Goal: Transaction & Acquisition: Purchase product/service

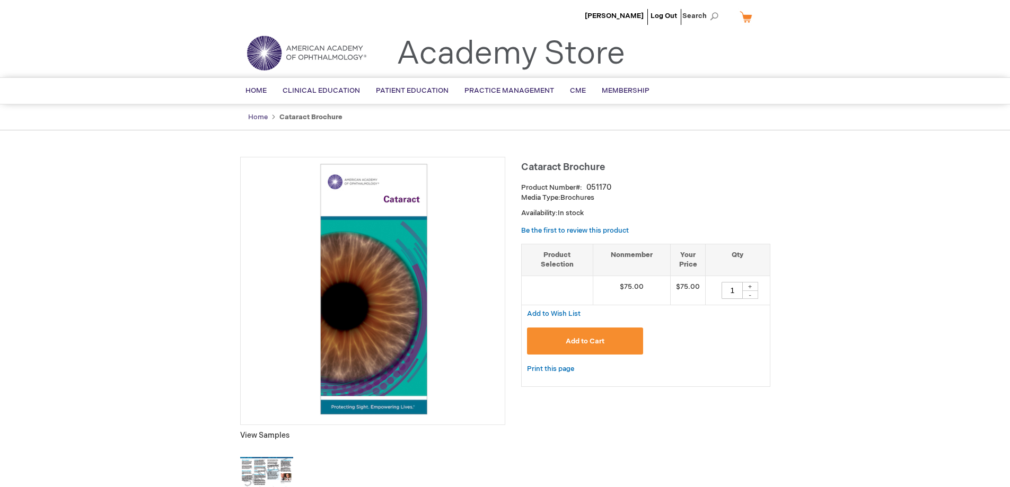
click at [265, 113] on link "Home" at bounding box center [258, 117] width 20 height 8
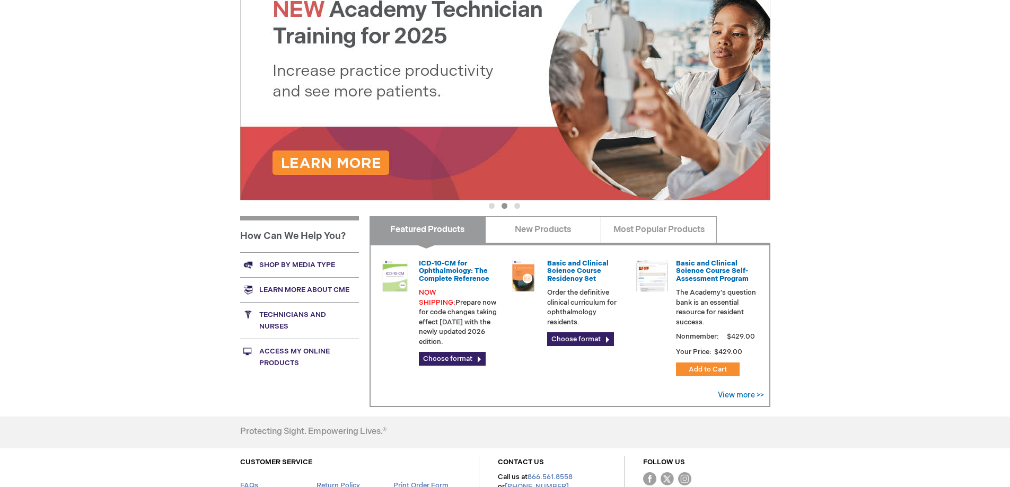
scroll to position [310, 0]
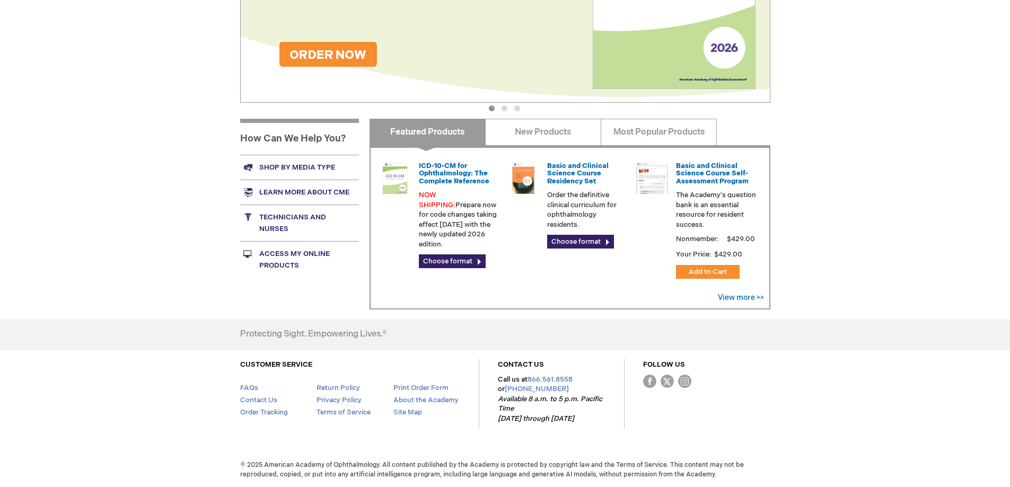
click at [297, 260] on link "Access My Online Products" at bounding box center [299, 259] width 119 height 37
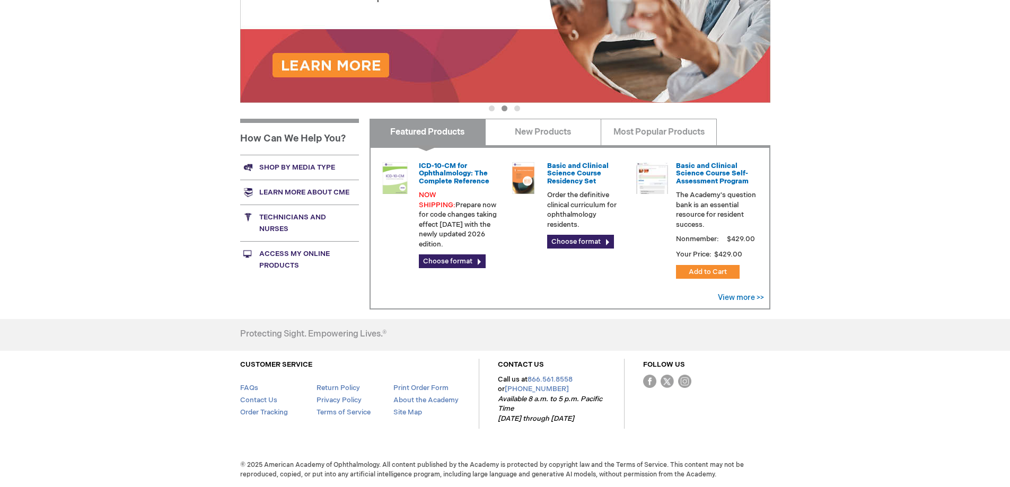
click at [305, 248] on link "Access My Online Products" at bounding box center [299, 259] width 119 height 37
click at [301, 255] on link "Access My Online Products" at bounding box center [299, 259] width 119 height 37
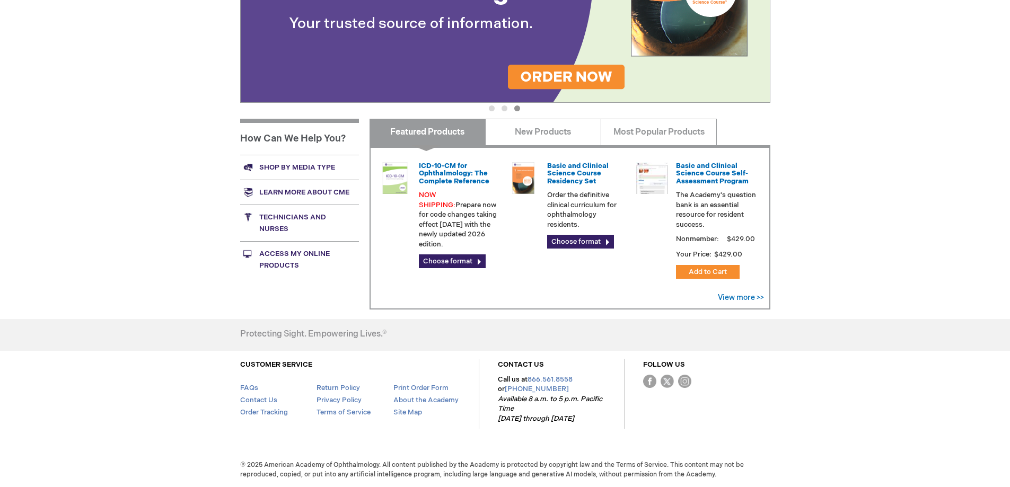
scroll to position [45, 0]
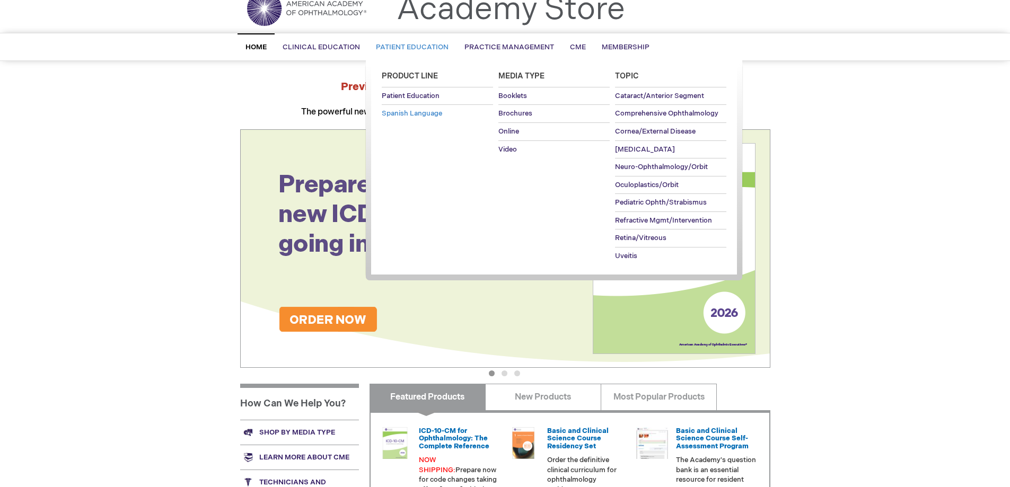
click at [406, 112] on span "Spanish Language" at bounding box center [412, 113] width 60 height 8
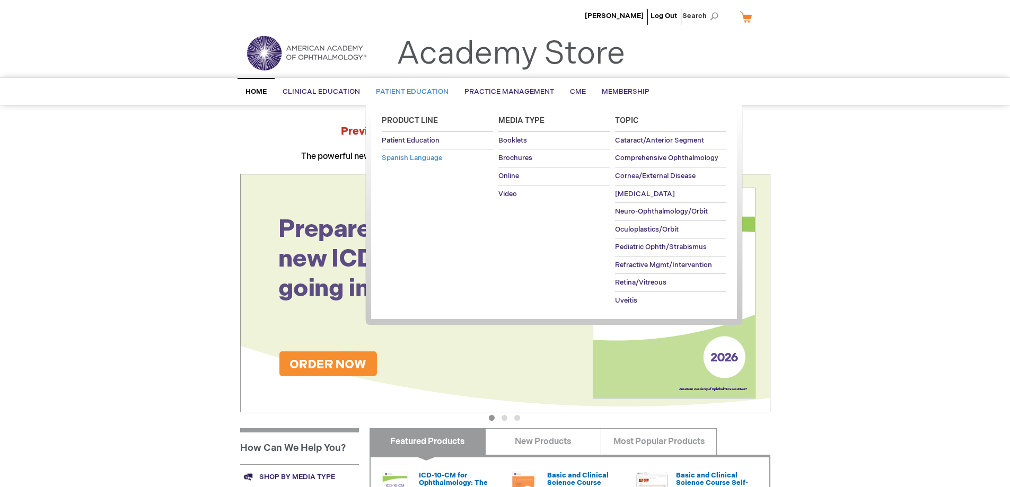
click at [417, 157] on span "Spanish Language" at bounding box center [412, 158] width 60 height 8
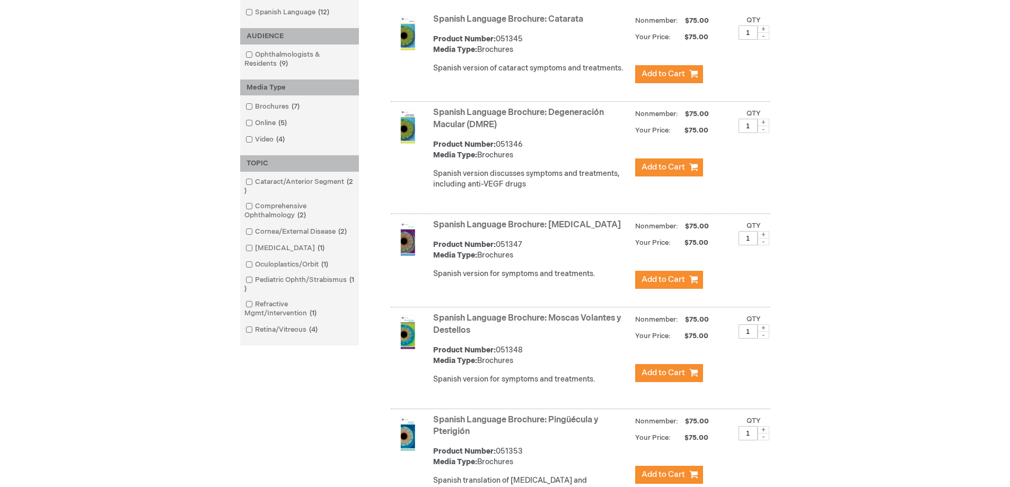
scroll to position [265, 0]
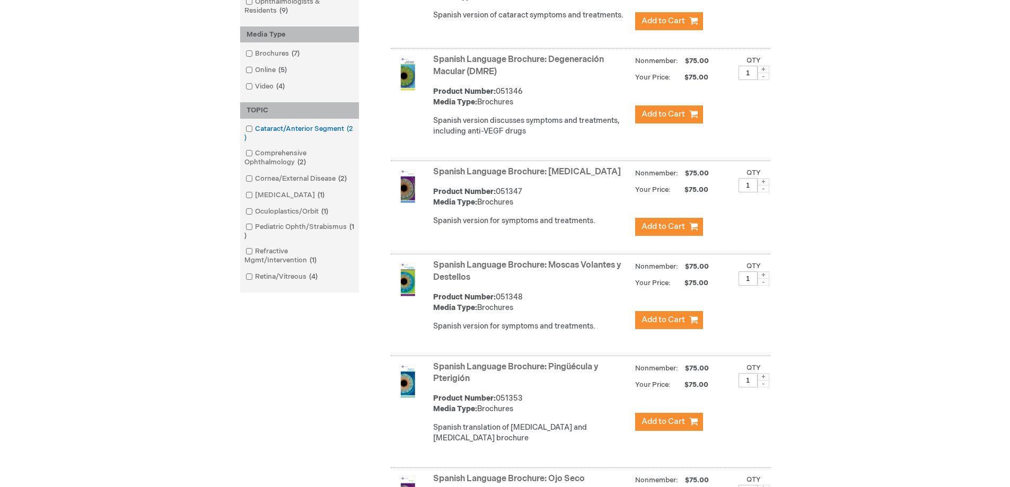
click at [245, 127] on input "checkbox" at bounding box center [244, 127] width 7 height 7
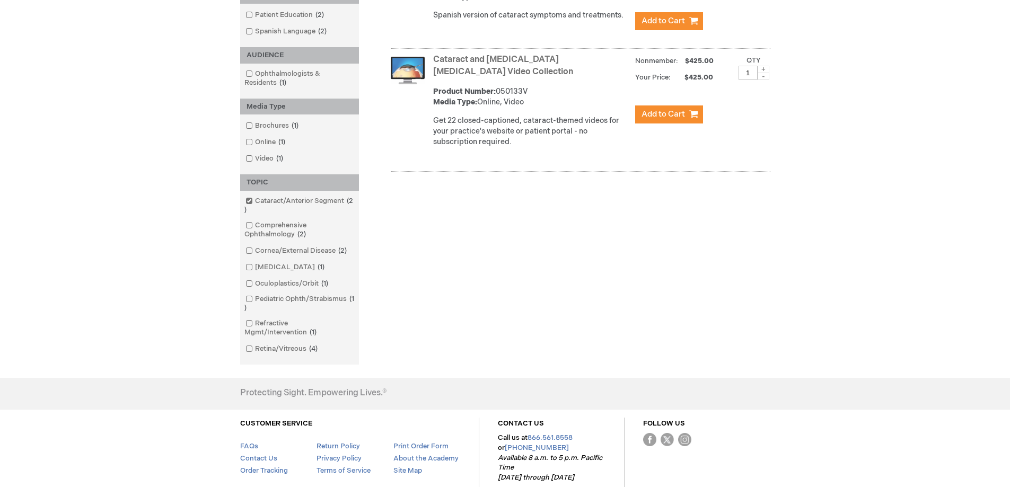
scroll to position [159, 0]
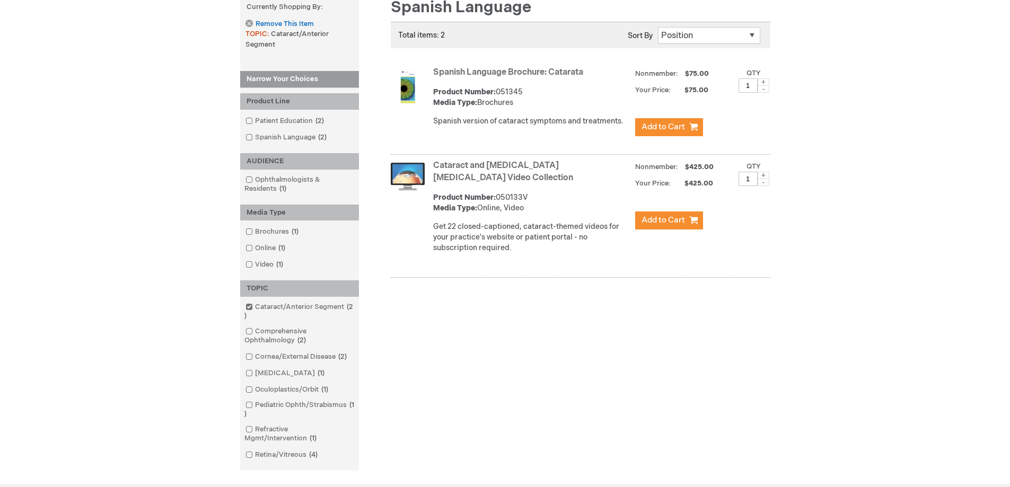
scroll to position [265, 0]
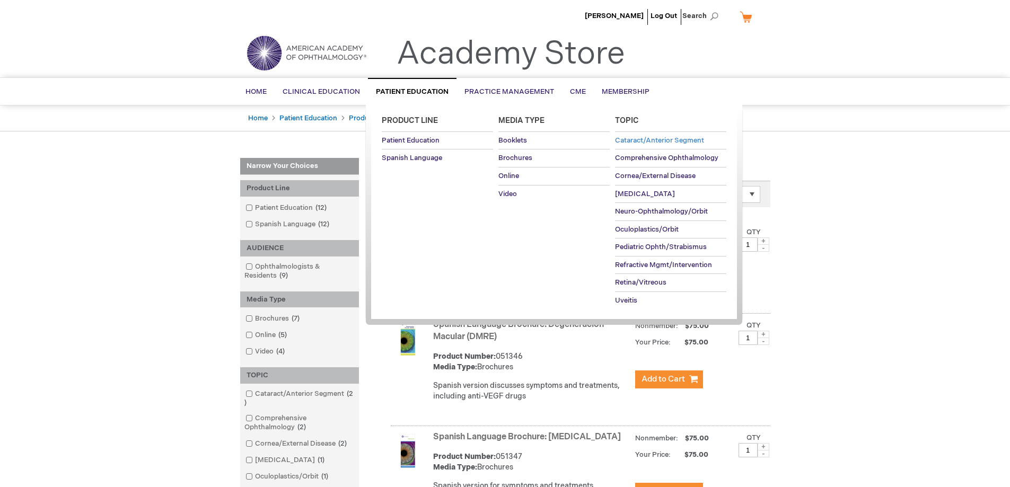
click at [629, 144] on span "Cataract/Anterior Segment" at bounding box center [659, 140] width 89 height 8
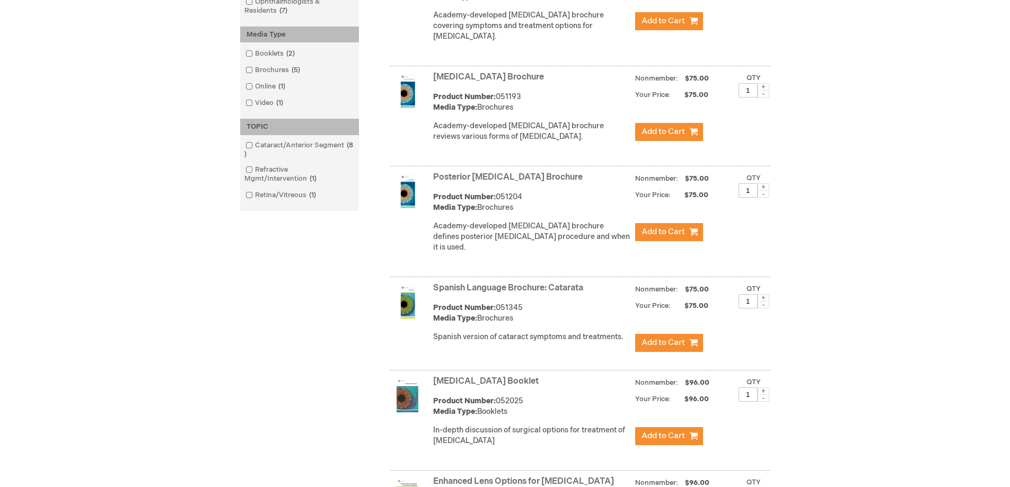
scroll to position [318, 0]
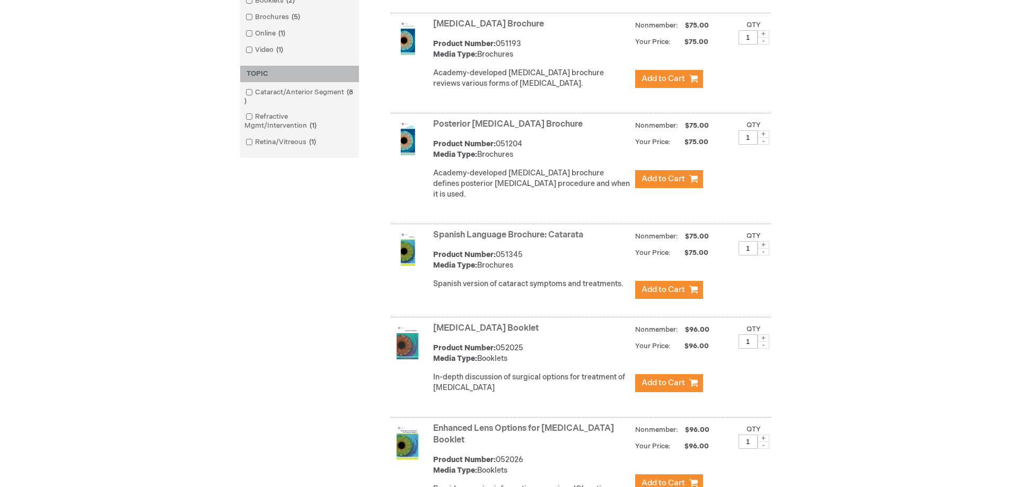
click at [503, 230] on link "Spanish Language Brochure: Catarata" at bounding box center [508, 235] width 150 height 10
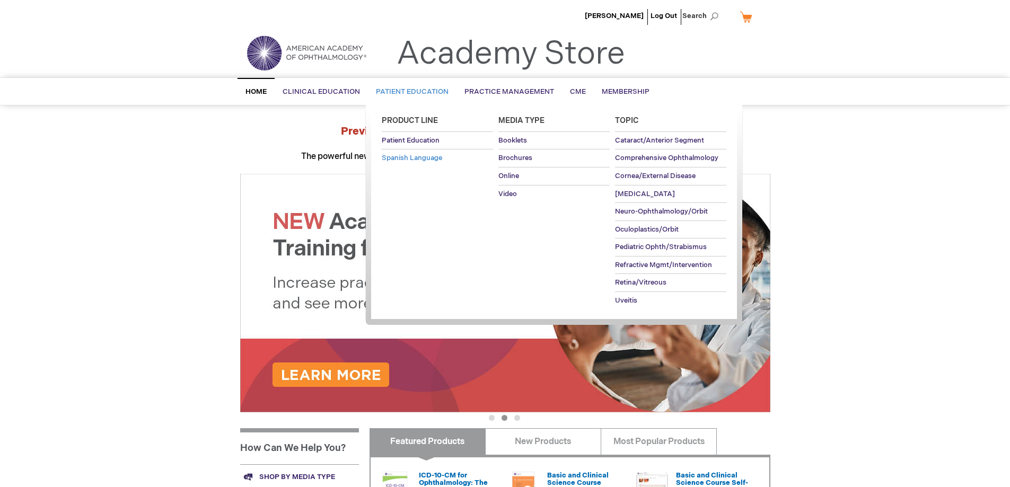
click at [408, 157] on span "Spanish Language" at bounding box center [412, 158] width 60 height 8
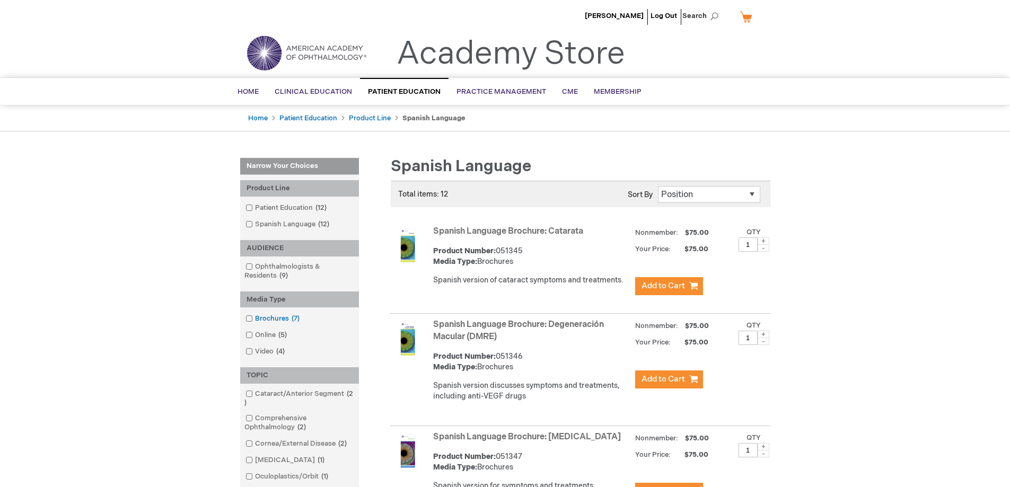
click at [269, 321] on link "Brochures 7 items" at bounding box center [273, 319] width 61 height 10
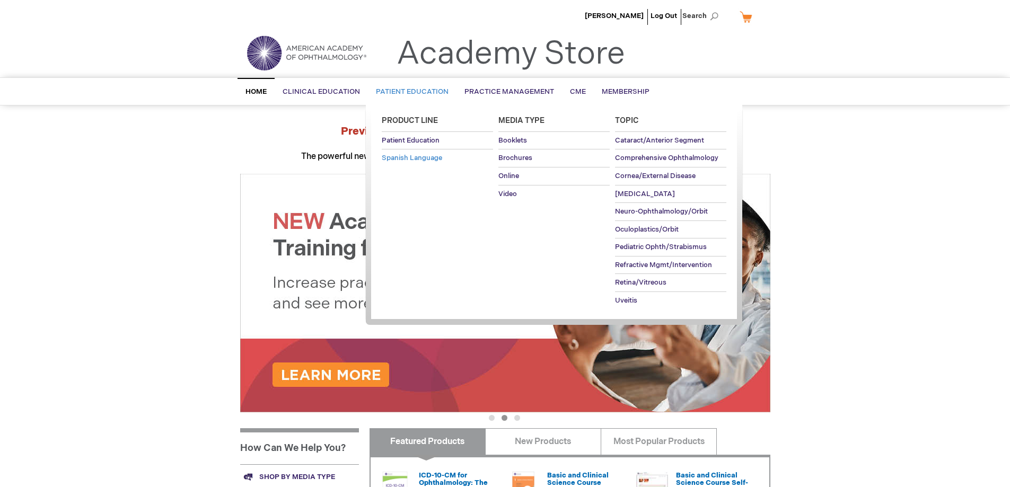
click at [407, 163] on link "Spanish Language" at bounding box center [437, 158] width 111 height 17
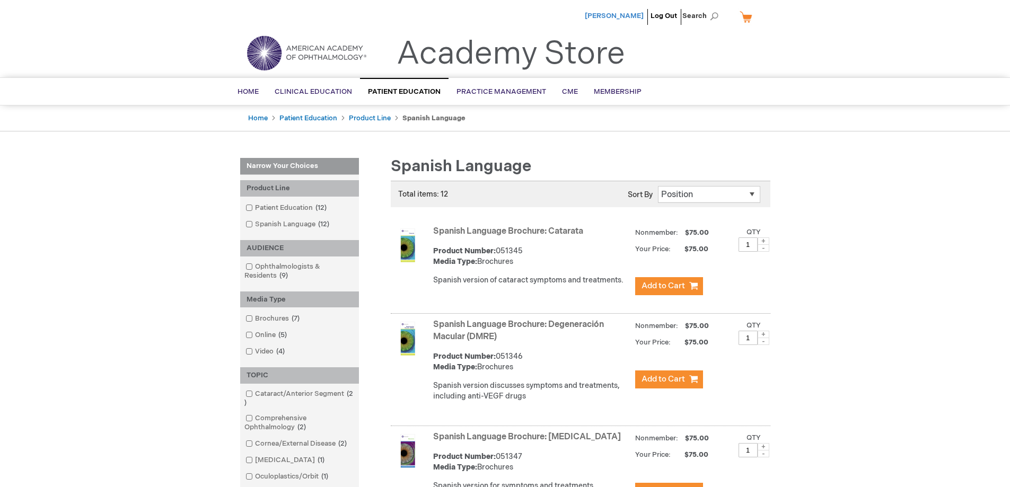
click at [615, 14] on span "[PERSON_NAME]" at bounding box center [614, 16] width 59 height 8
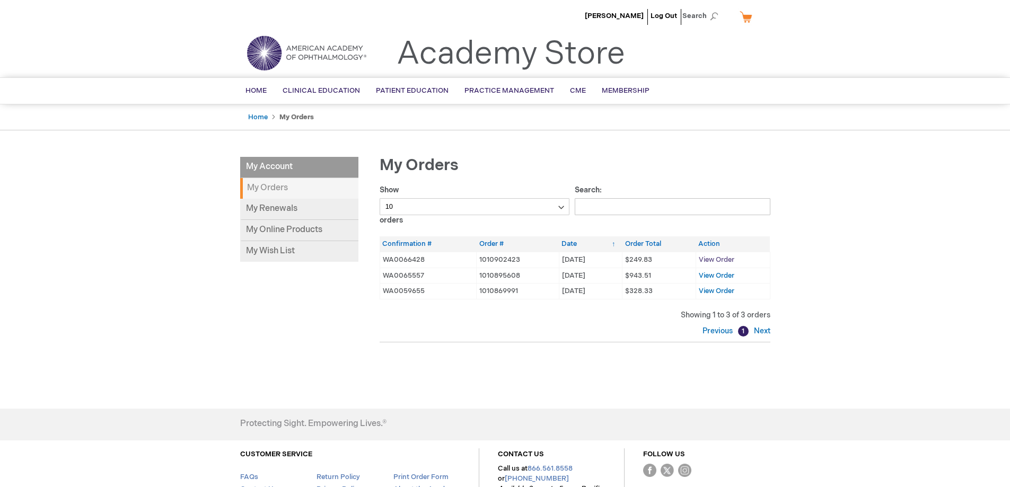
click at [725, 258] on span "View Order" at bounding box center [717, 260] width 36 height 8
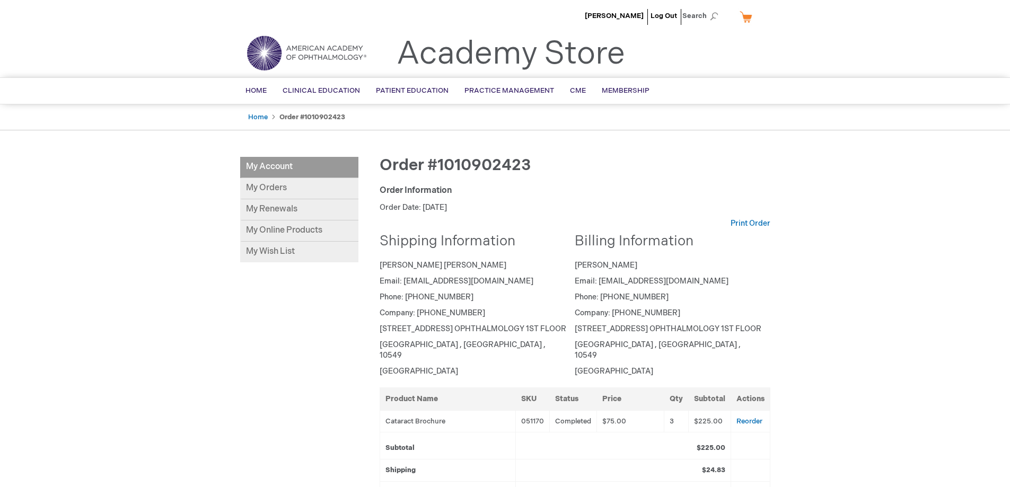
scroll to position [290, 0]
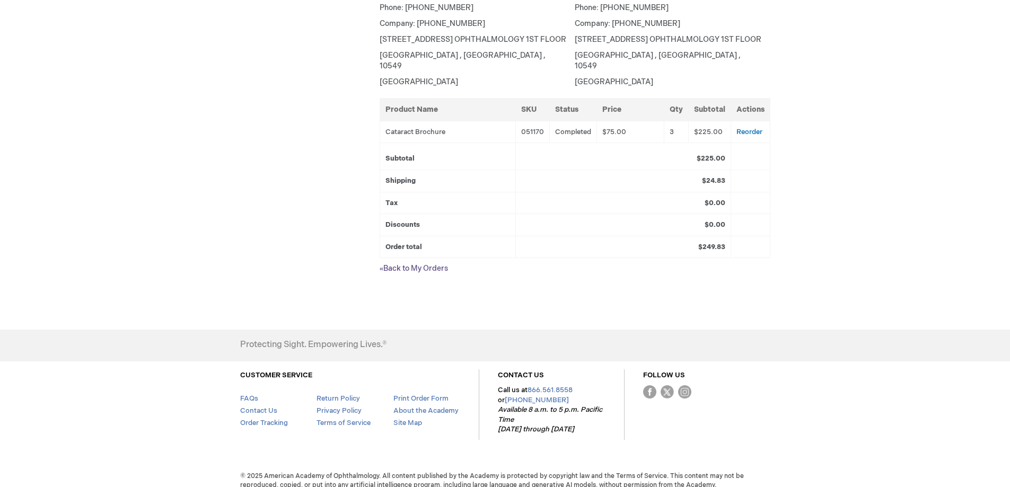
click at [417, 264] on link "« Back to My Orders" at bounding box center [414, 268] width 68 height 9
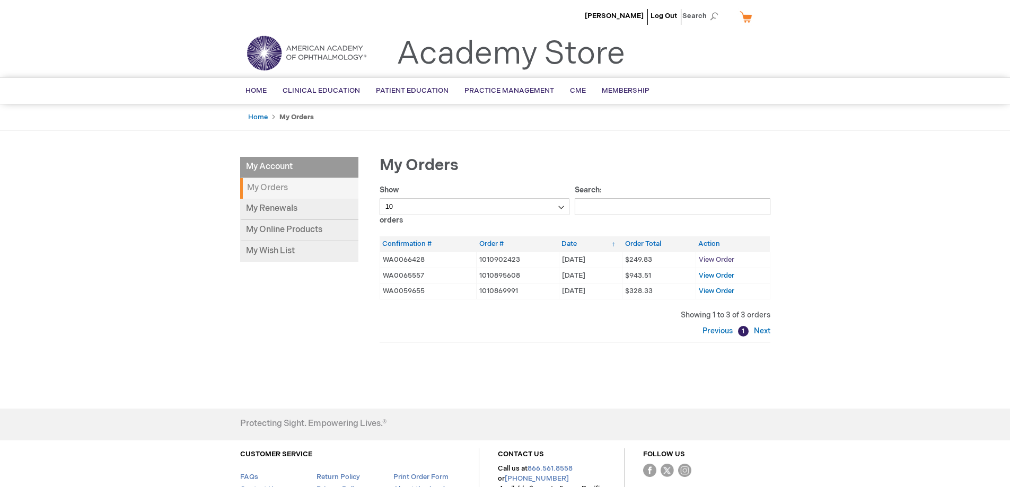
click at [721, 257] on span "View Order" at bounding box center [717, 260] width 36 height 8
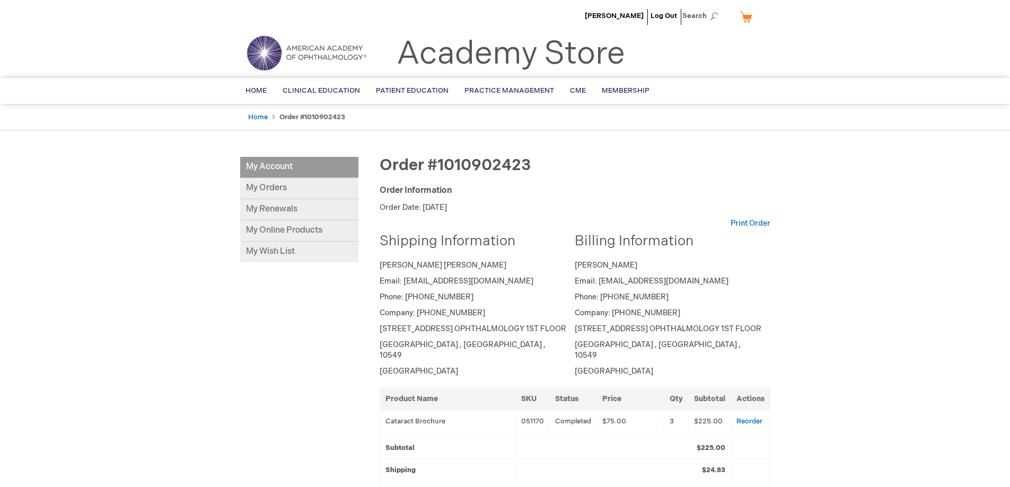
click at [445, 161] on span "Order #1010902423" at bounding box center [455, 165] width 151 height 19
copy div "Order #1010902423"
click at [751, 216] on div "Order #1010902423 Order Information Order Date: September 16, 2025 Print Order …" at bounding box center [564, 373] width 412 height 433
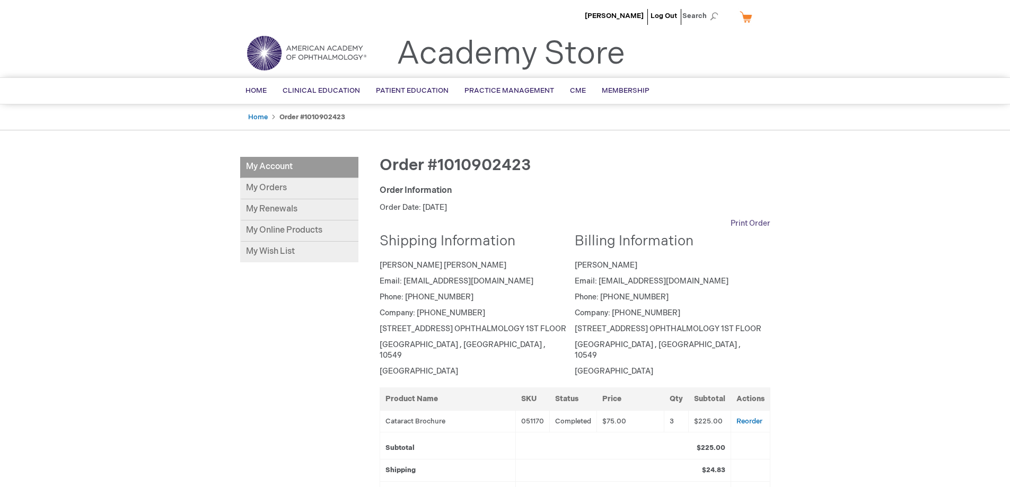
click at [751, 225] on link "Print Order" at bounding box center [751, 223] width 40 height 11
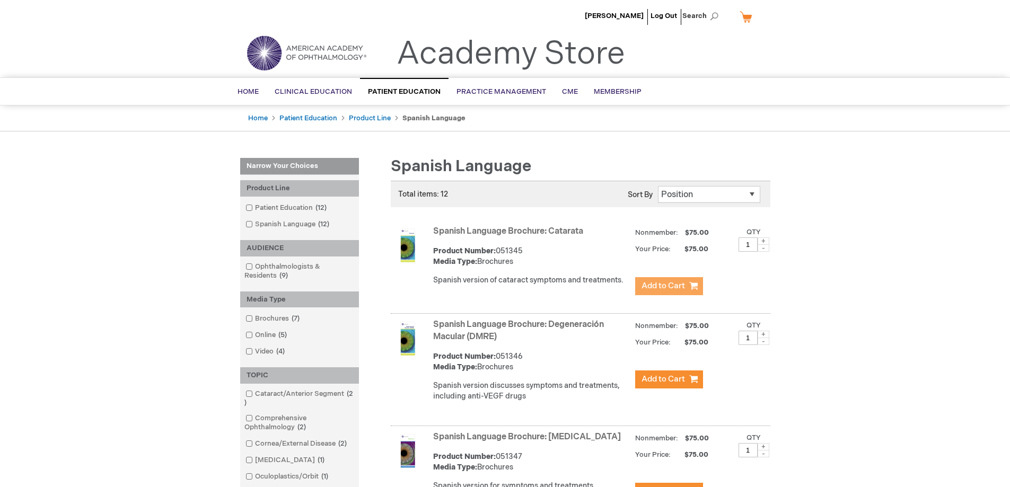
click at [657, 287] on span "Add to Cart" at bounding box center [663, 286] width 43 height 10
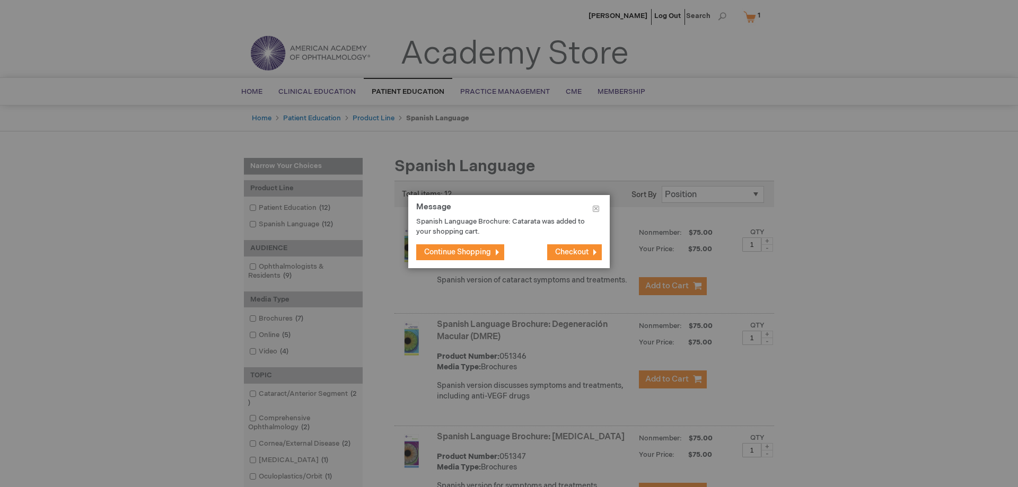
click at [574, 255] on span "Checkout" at bounding box center [571, 252] width 33 height 9
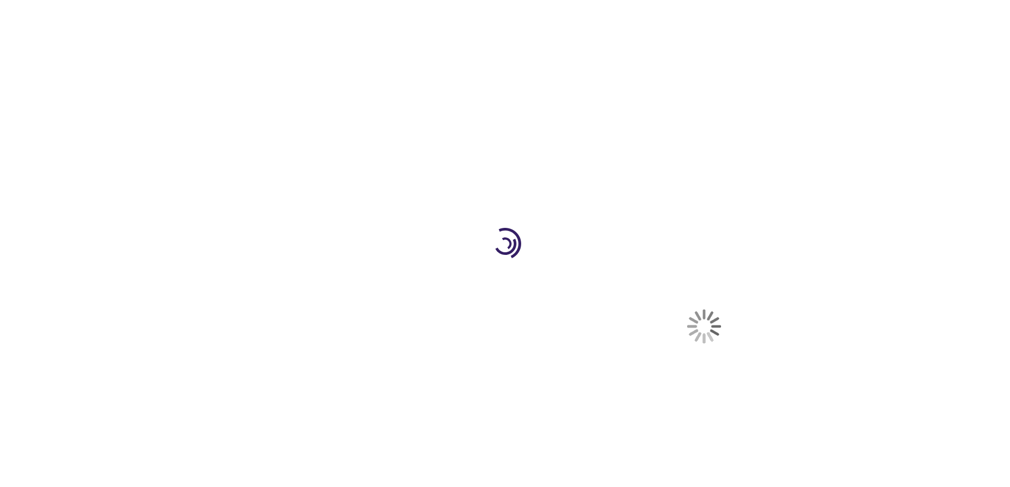
select select "US"
select select "43"
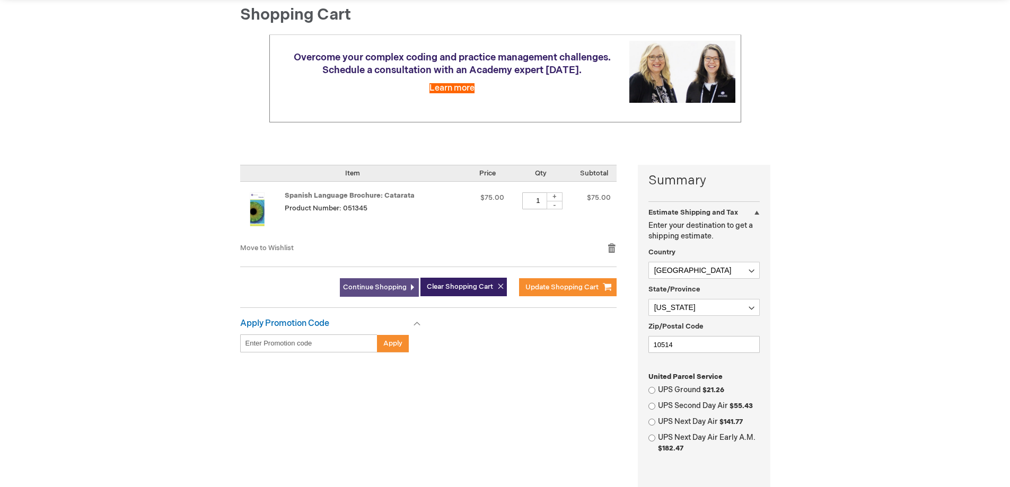
scroll to position [212, 0]
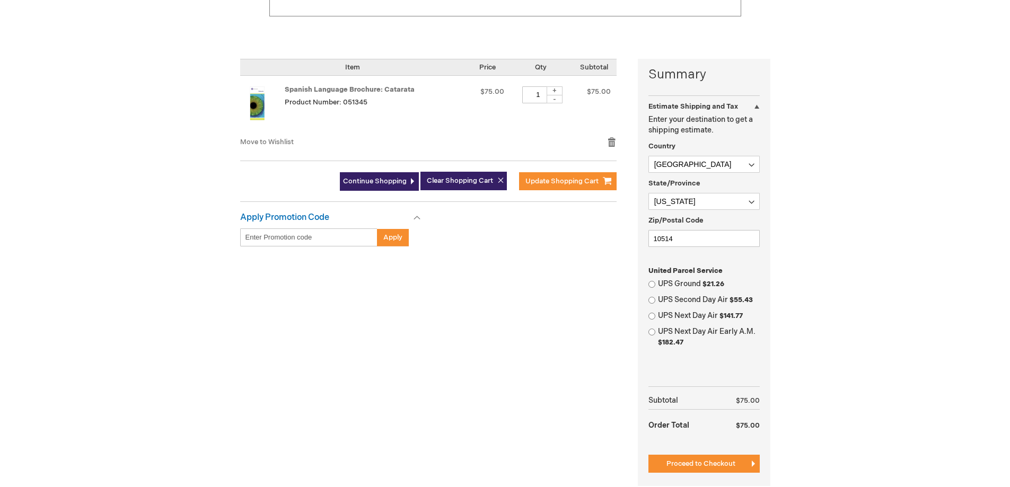
click at [647, 283] on div "Summary Estimate Shipping and Tax Estimate Shipping and Tax Enter your destinat…" at bounding box center [704, 272] width 133 height 427
click at [656, 283] on div "UPS Ground $21.26" at bounding box center [703, 284] width 111 height 11
click at [651, 285] on input "UPS Ground $21.26" at bounding box center [651, 284] width 7 height 7
radio input "true"
